Goal: Find specific page/section: Find specific page/section

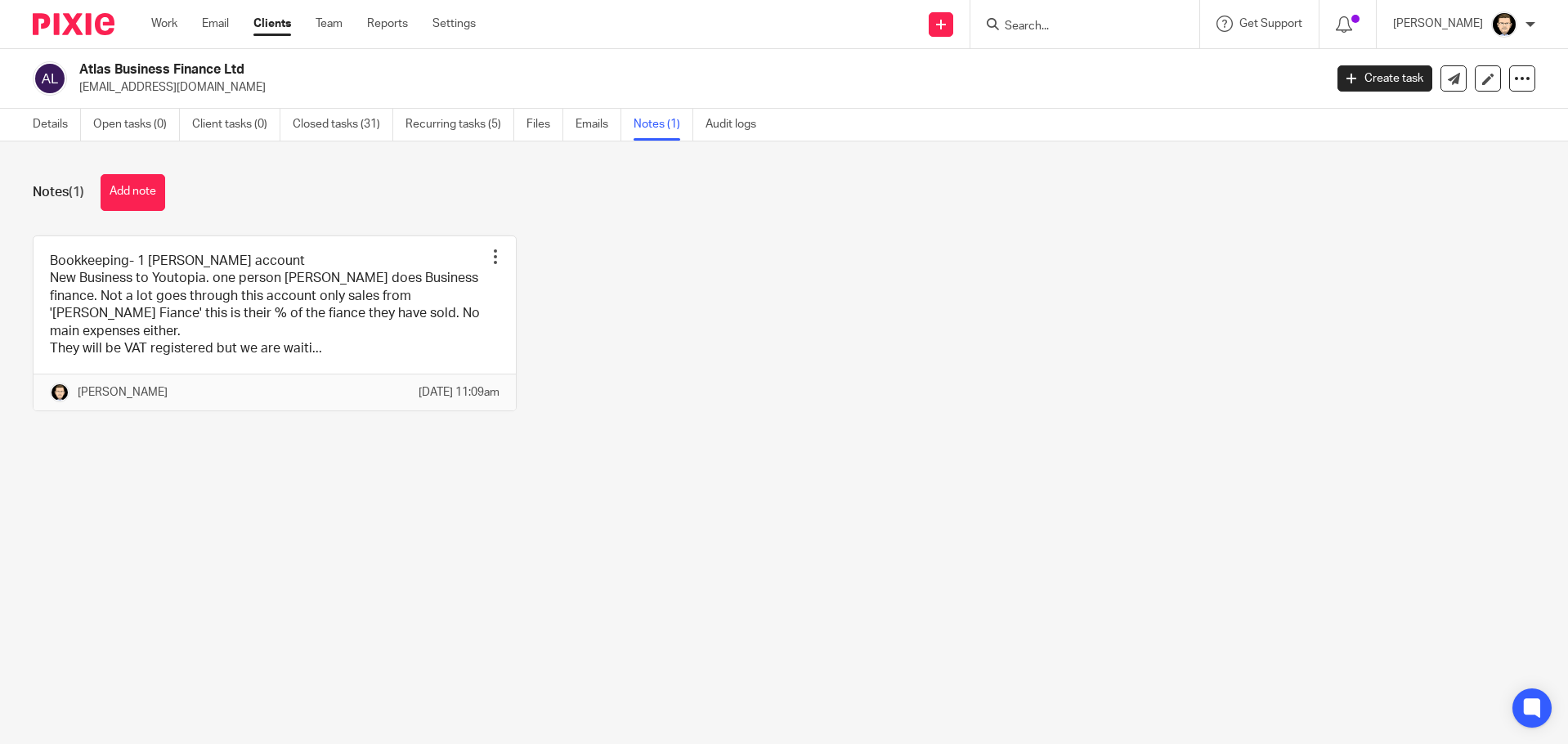
drag, startPoint x: 0, startPoint y: 0, endPoint x: 1158, endPoint y: 29, distance: 1158.4
click at [1158, 29] on form at bounding box center [1090, 24] width 174 height 21
click at [1133, 26] on input "Search" at bounding box center [1077, 26] width 147 height 15
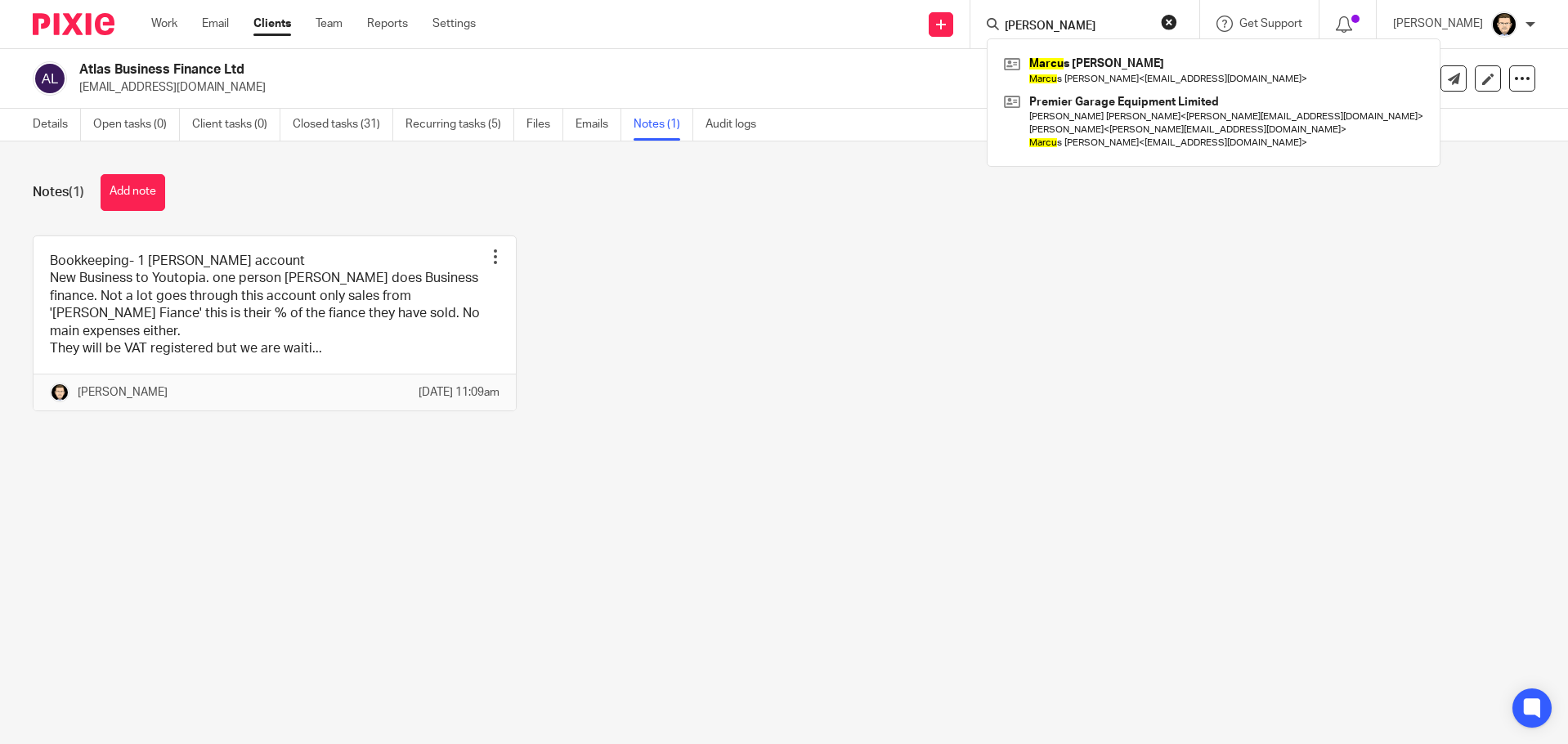
type input "marcus"
click button "submit" at bounding box center [0, 0] width 0 height 0
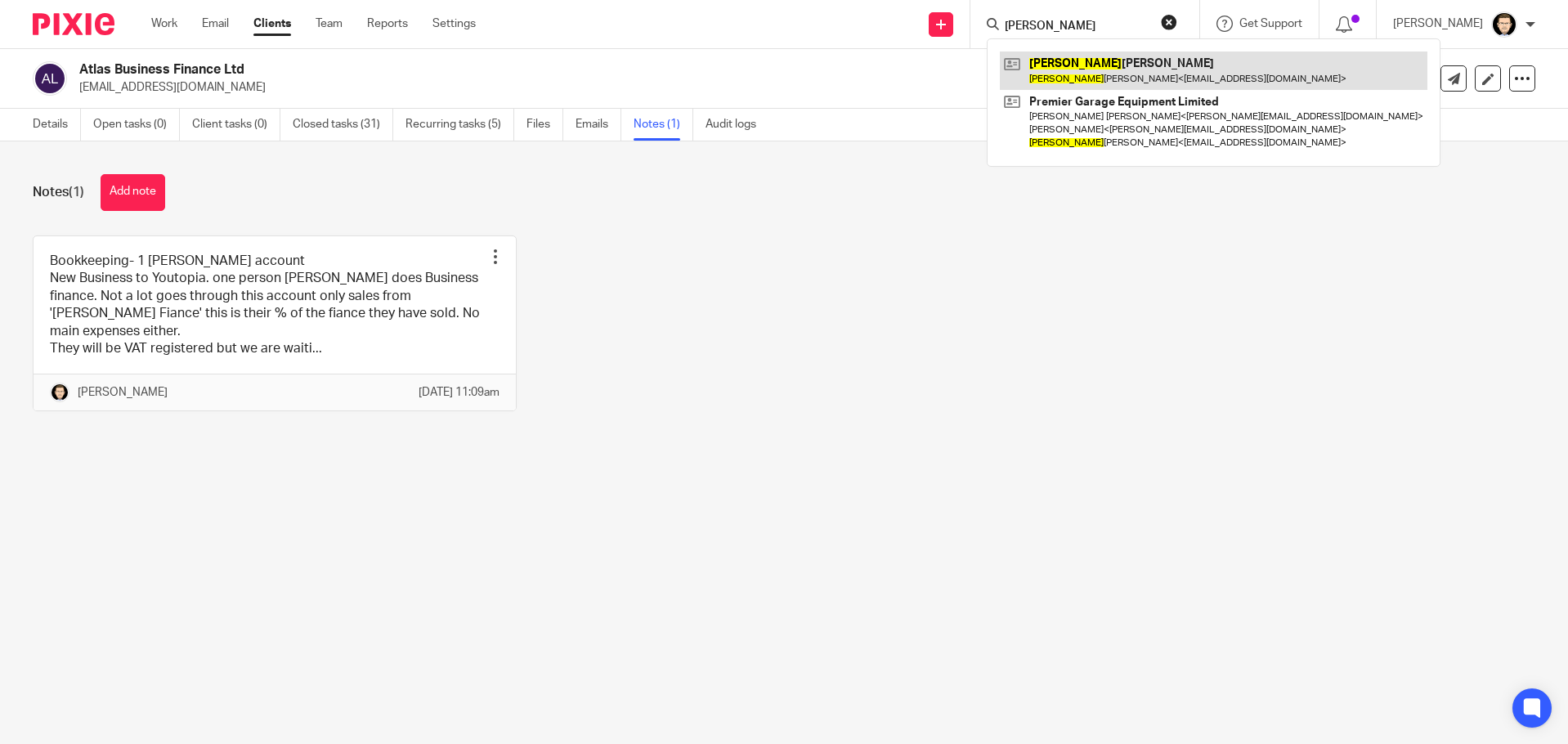
click at [1167, 67] on link at bounding box center [1213, 70] width 427 height 38
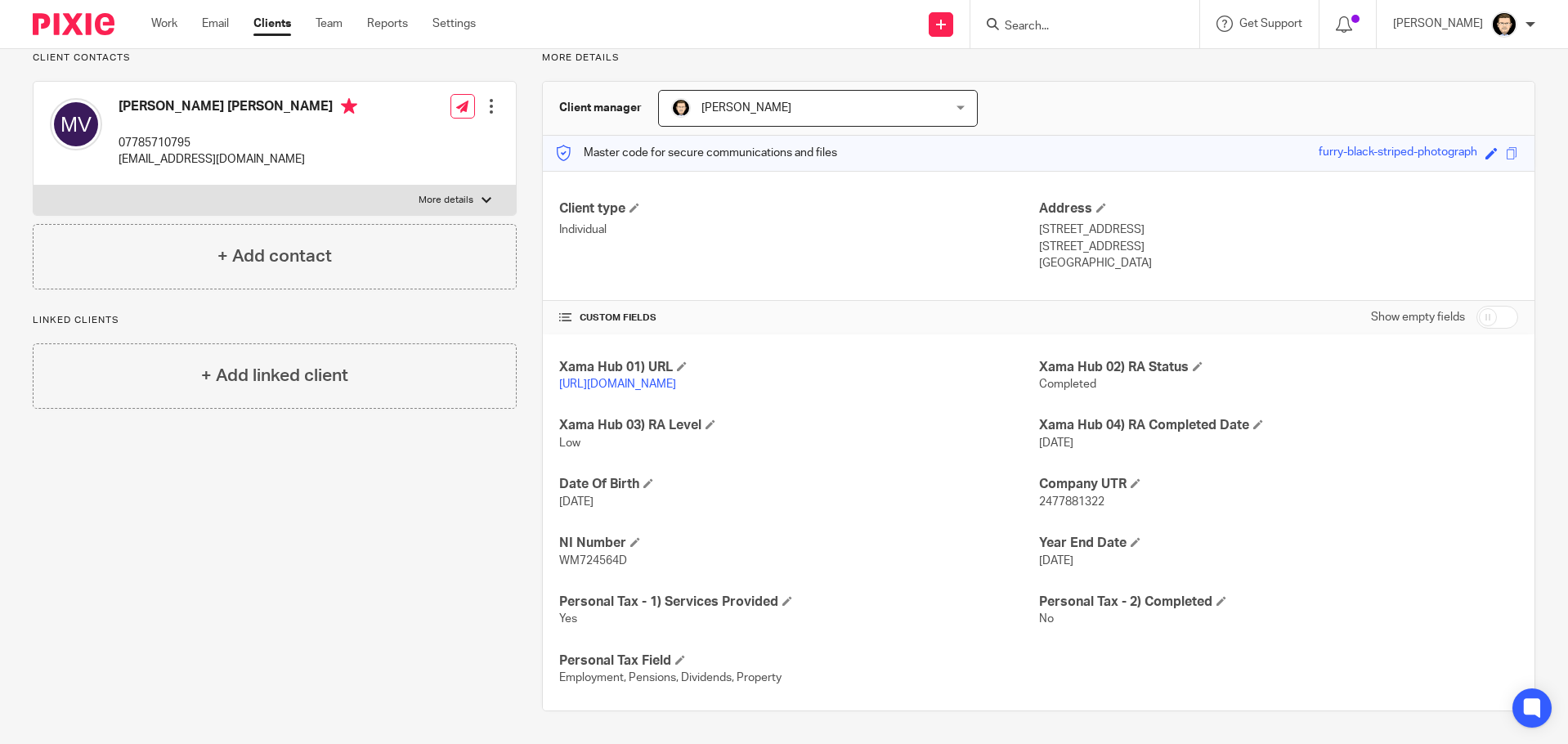
scroll to position [140, 0]
drag, startPoint x: 628, startPoint y: 560, endPoint x: 551, endPoint y: 564, distance: 77.1
click at [551, 564] on div "Xama Hub 01) URL [URL][DOMAIN_NAME] Xama Hub 02) RA Status Completed Xama Hub 0…" at bounding box center [1038, 522] width 991 height 377
click at [1075, 28] on input "Search" at bounding box center [1077, 26] width 147 height 15
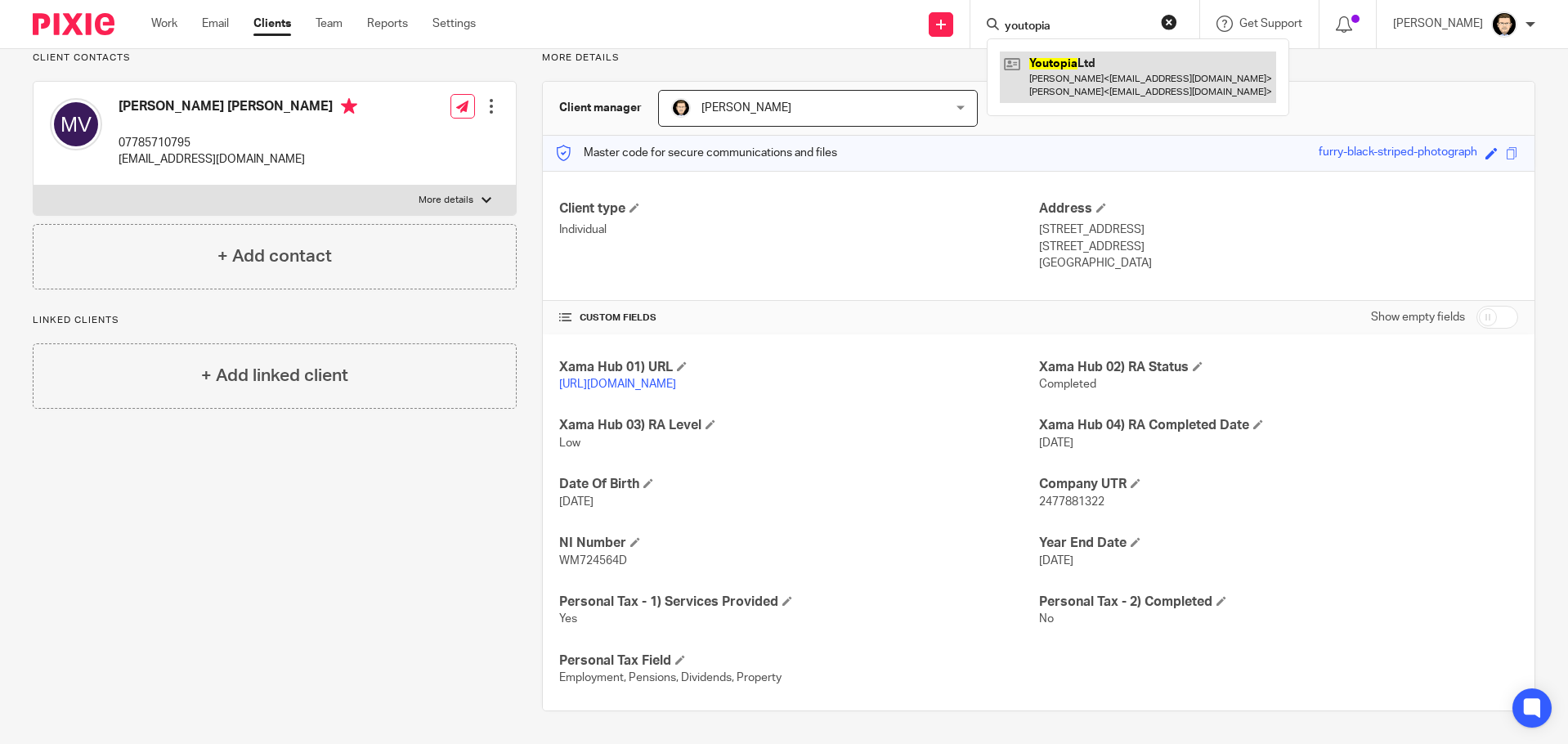
type input "youtopia"
click at [1149, 66] on link at bounding box center [1137, 76] width 276 height 50
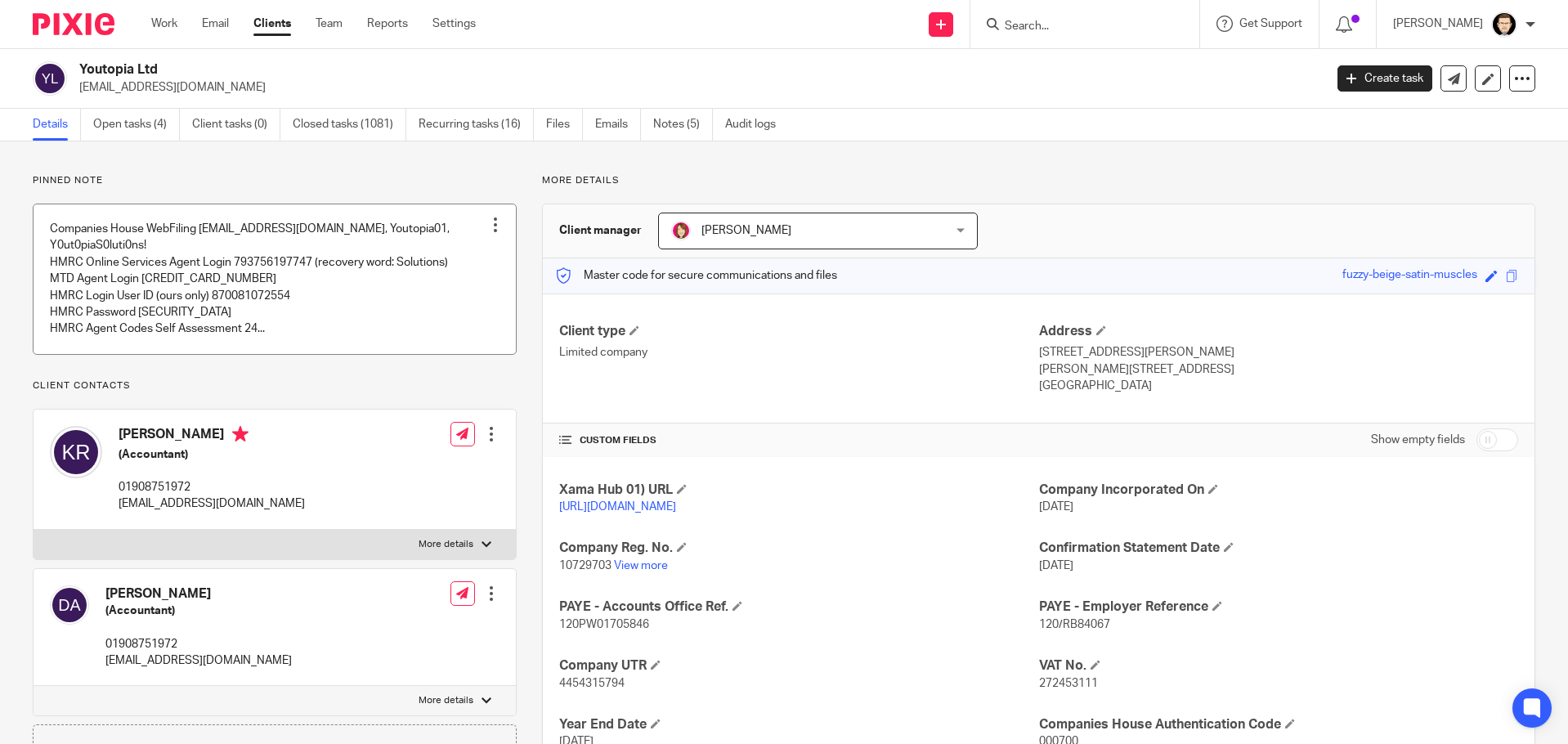
click at [357, 311] on link at bounding box center [274, 278] width 482 height 149
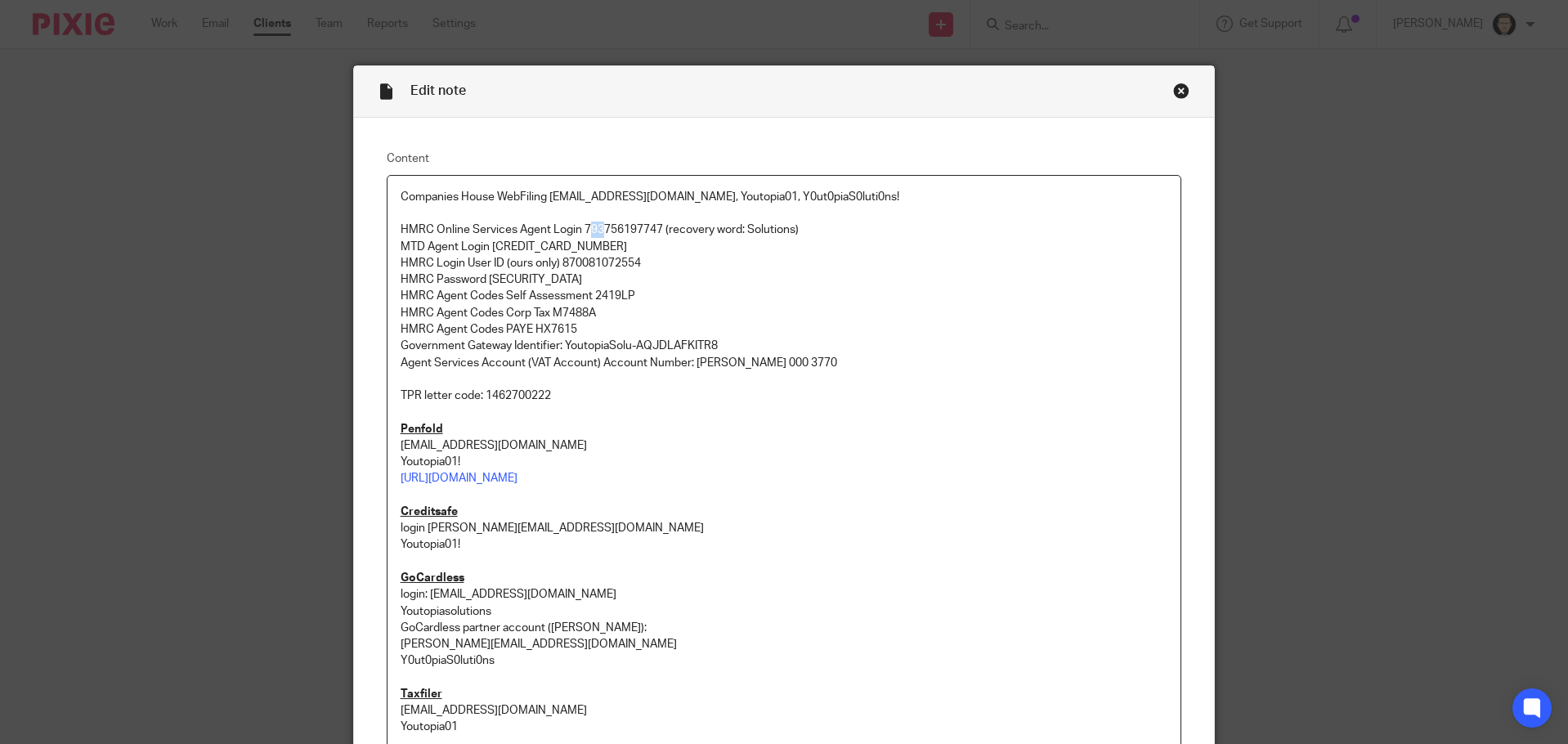
drag, startPoint x: 582, startPoint y: 224, endPoint x: 622, endPoint y: 231, distance: 40.6
click at [601, 230] on p "HMRC Online Services Agent Login 793756197747 (recovery word: Solutions)" at bounding box center [784, 229] width 767 height 16
click at [251, 244] on div "Edit note Content Companies House WebFiling hello@youtopiasolutions.co.uk, Yout…" at bounding box center [784, 372] width 1568 height 744
click at [1177, 92] on div "Close this dialog window" at bounding box center [1181, 91] width 16 height 16
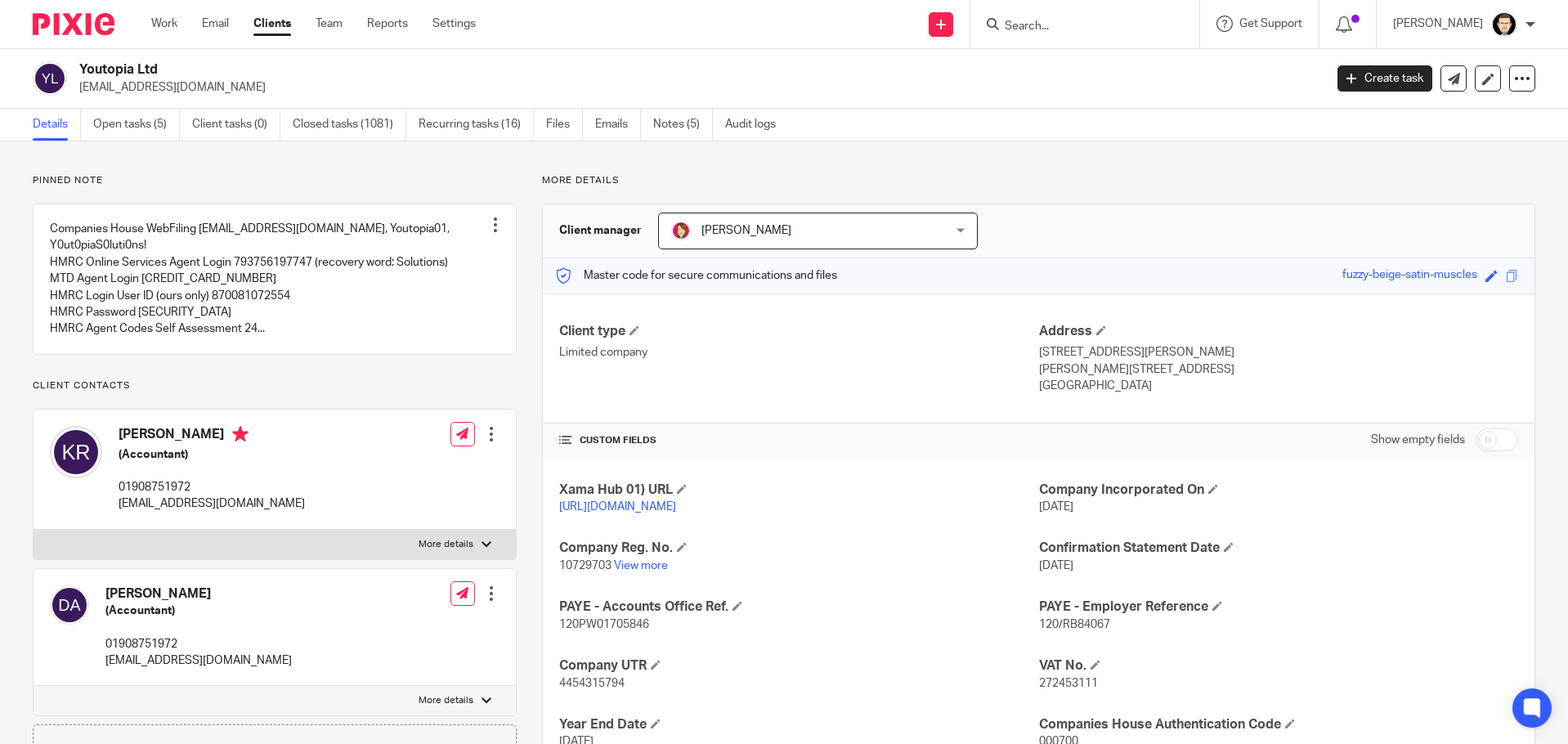
click at [150, 18] on div "Work Email Clients Team Reports Settings Work Email Clients Team Reports Settin…" at bounding box center [318, 24] width 366 height 48
click at [164, 21] on link "Work" at bounding box center [164, 23] width 26 height 16
